Goal: Register for event/course

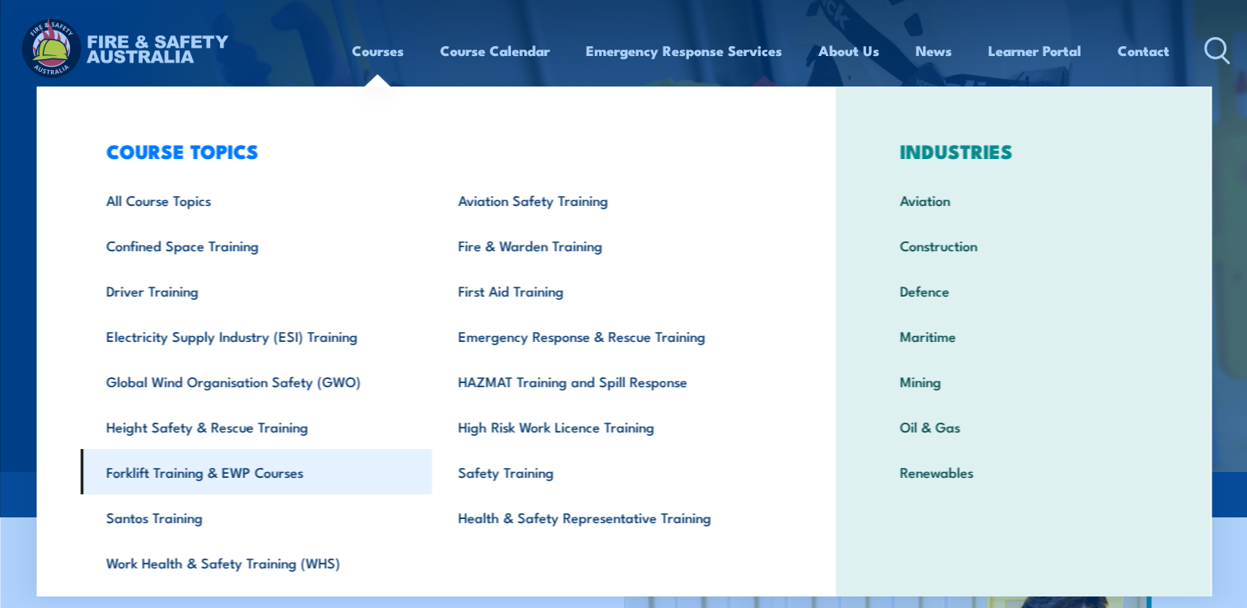
click at [200, 481] on link "Forklift Training & EWP Courses" at bounding box center [256, 471] width 352 height 45
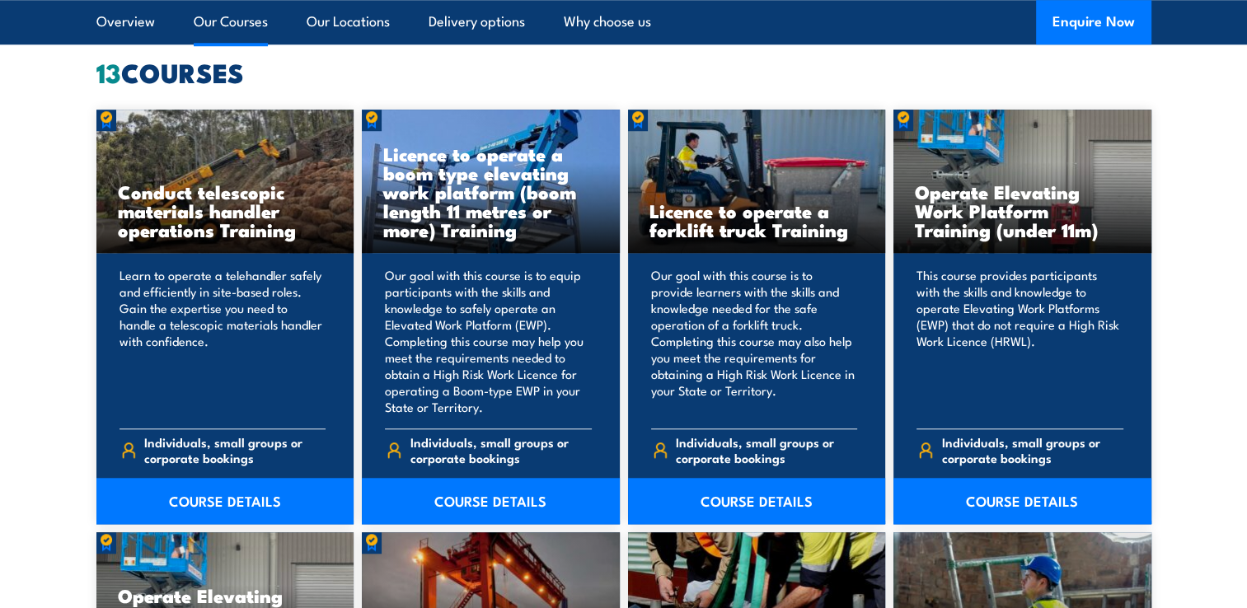
scroll to position [1266, 0]
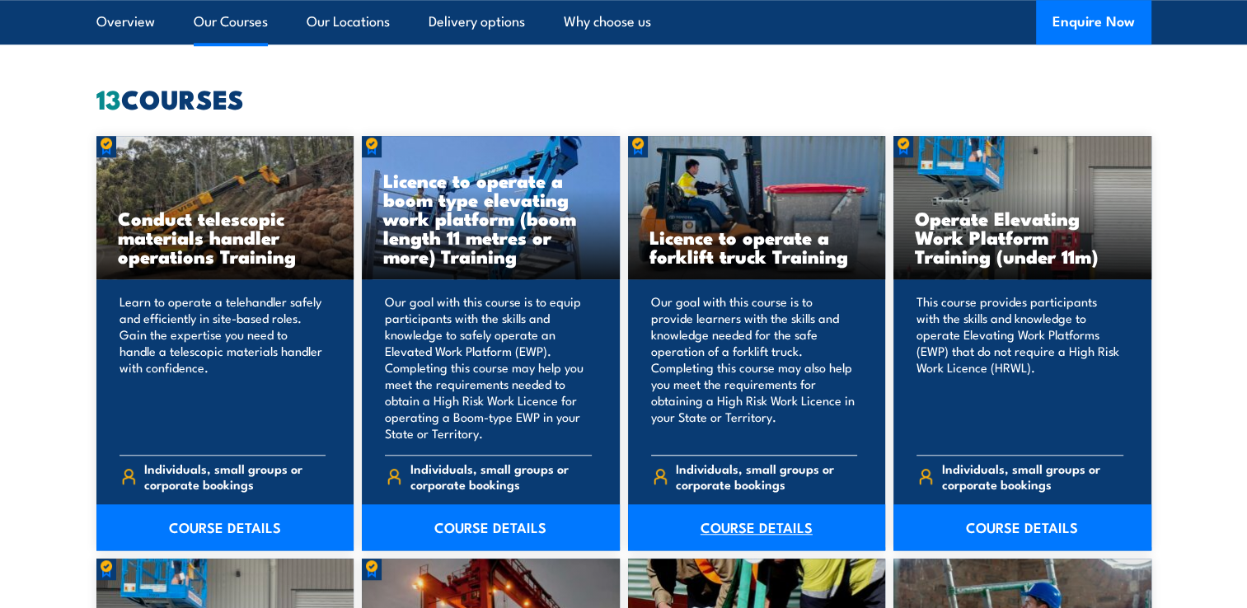
click at [760, 518] on link "COURSE DETAILS" at bounding box center [757, 527] width 258 height 46
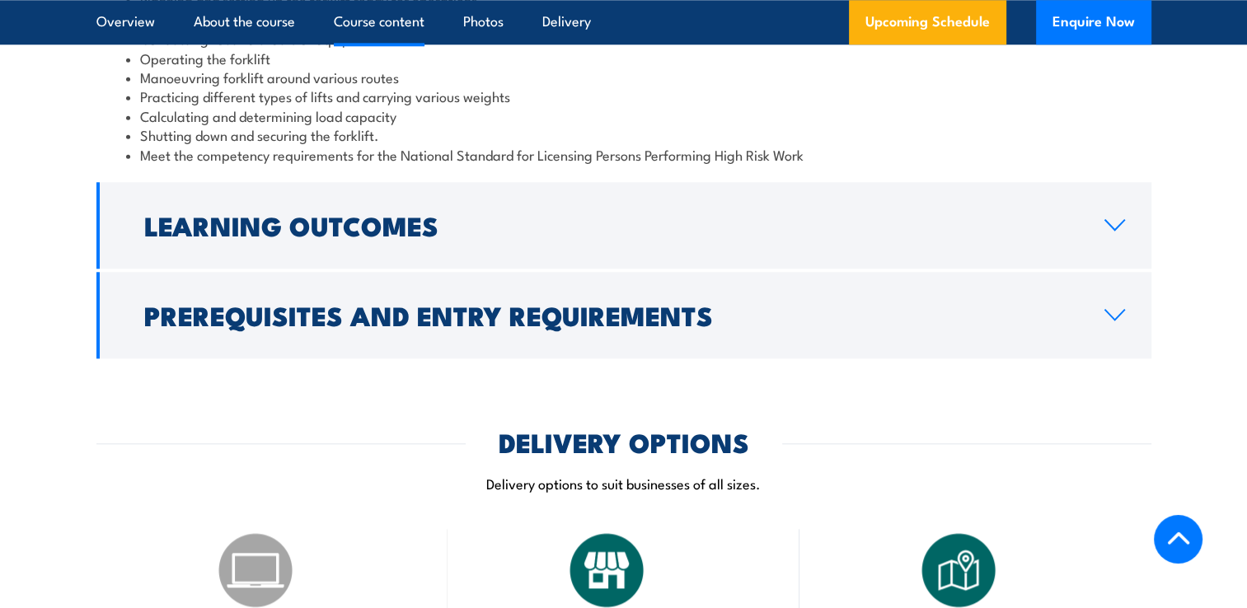
scroll to position [1161, 0]
